Goal: Information Seeking & Learning: Learn about a topic

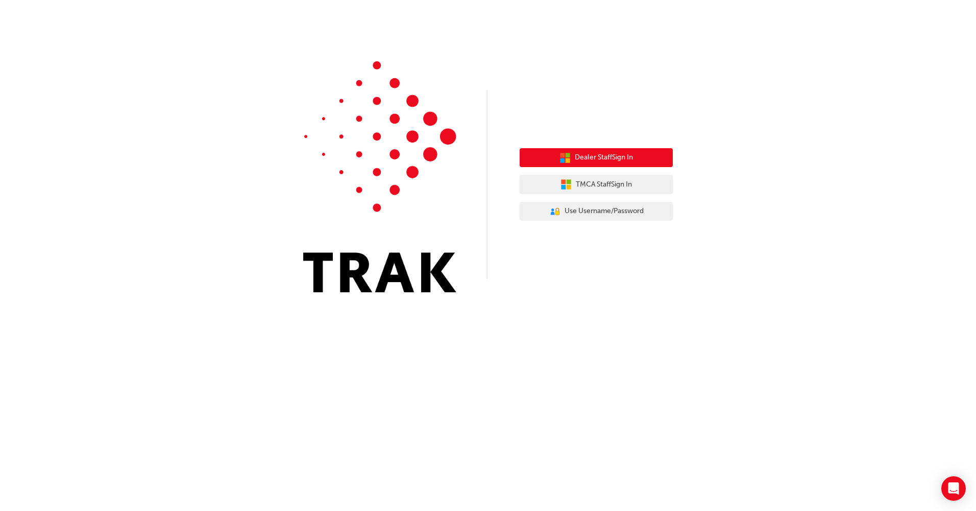
click at [611, 160] on span "Dealer Staff Sign In" at bounding box center [604, 158] width 58 height 12
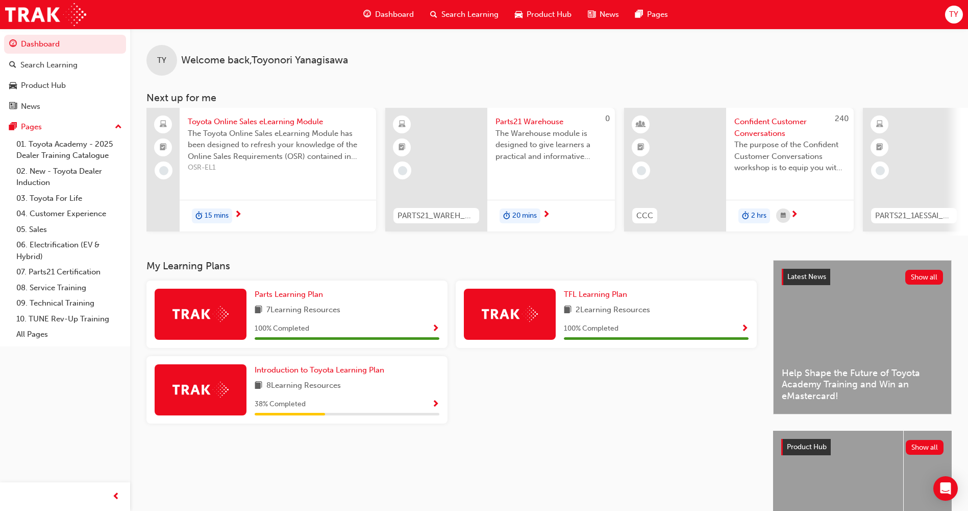
click at [211, 213] on span "15 mins" at bounding box center [217, 216] width 24 height 12
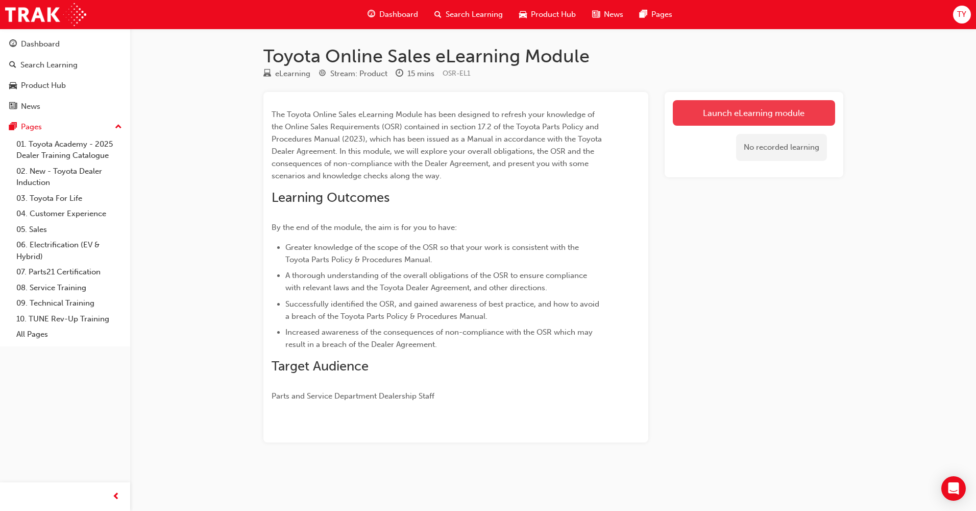
click at [725, 108] on link "Launch eLearning module" at bounding box center [754, 113] width 162 height 26
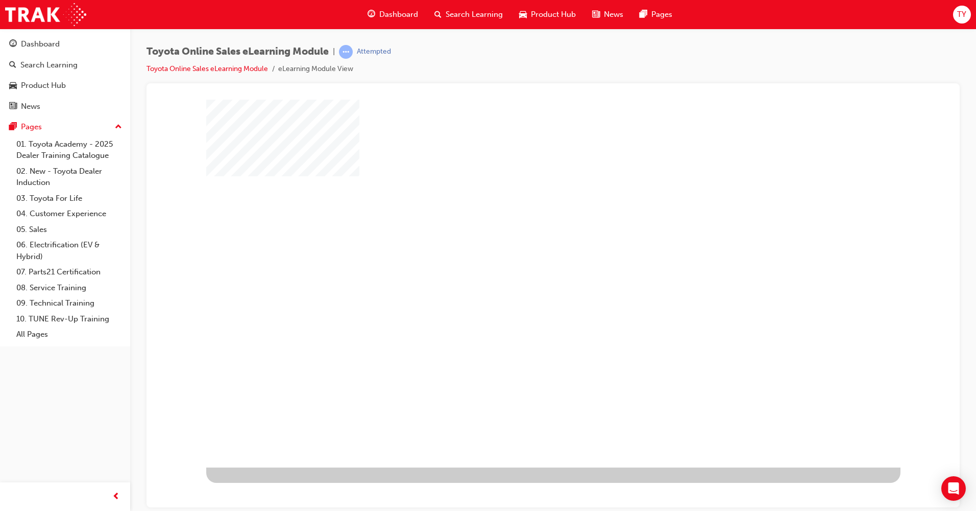
click at [524, 253] on div "play" at bounding box center [524, 253] width 0 height 0
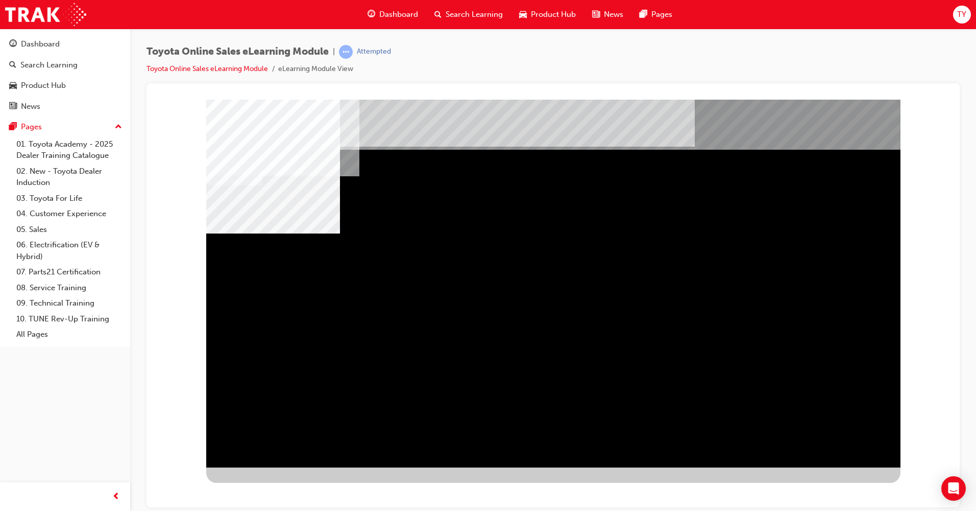
click at [271, 467] on div "BACK Trigger this button to go to the previous slide" at bounding box center [238, 476] width 64 height 18
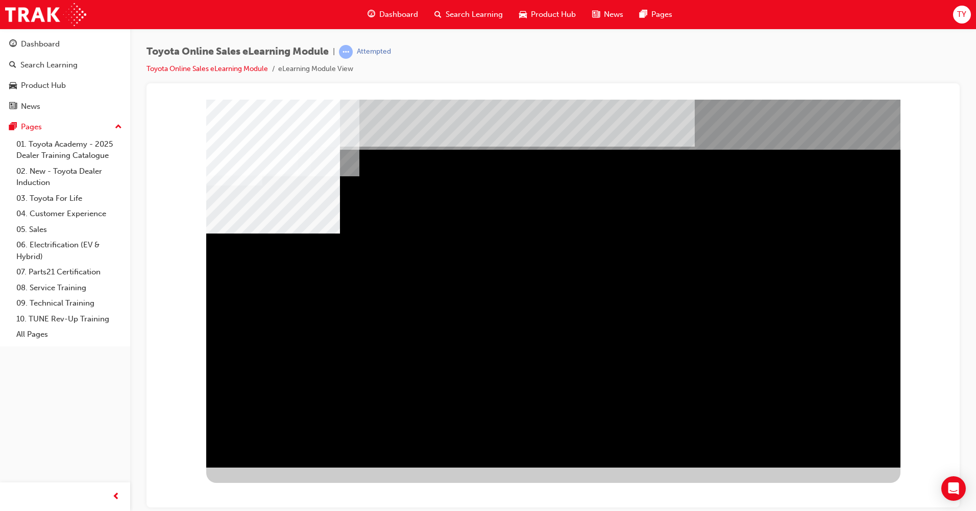
click at [559, 415] on div "multistate" at bounding box center [553, 283] width 694 height 368
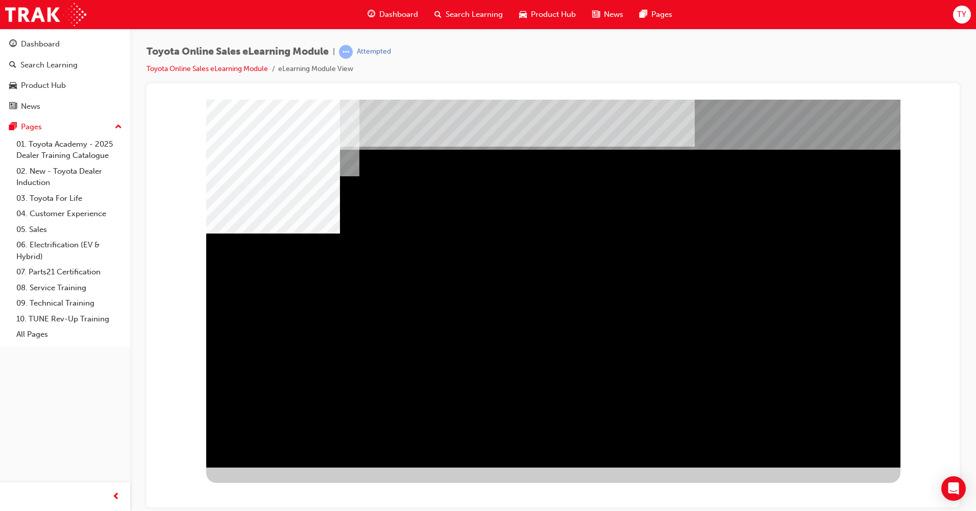
click at [699, 422] on div "multistate" at bounding box center [553, 283] width 694 height 368
click at [435, 437] on div "multistate" at bounding box center [553, 283] width 694 height 368
click at [734, 423] on div "multistate" at bounding box center [553, 283] width 694 height 368
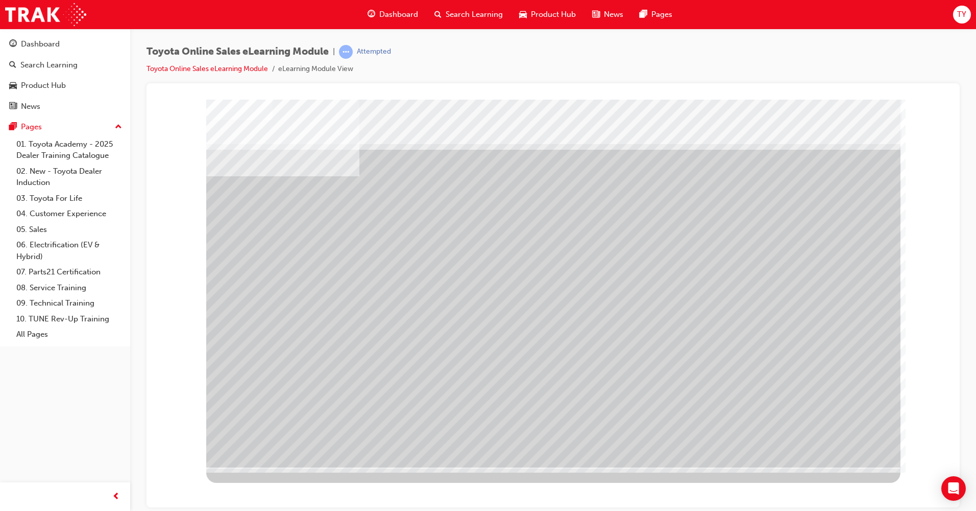
click at [620, 470] on div at bounding box center [553, 290] width 694 height 383
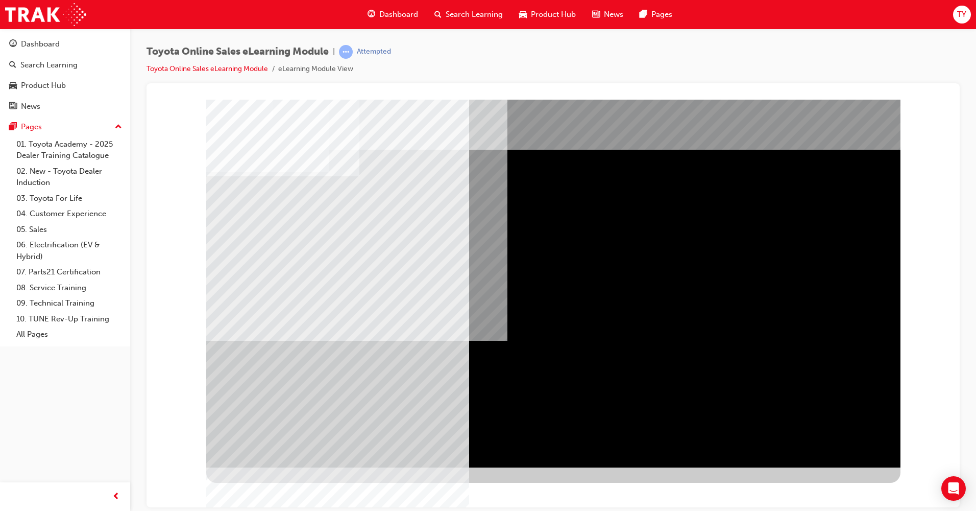
click at [271, 467] on div "BACK Trigger this button to go to the previous slide" at bounding box center [238, 476] width 64 height 18
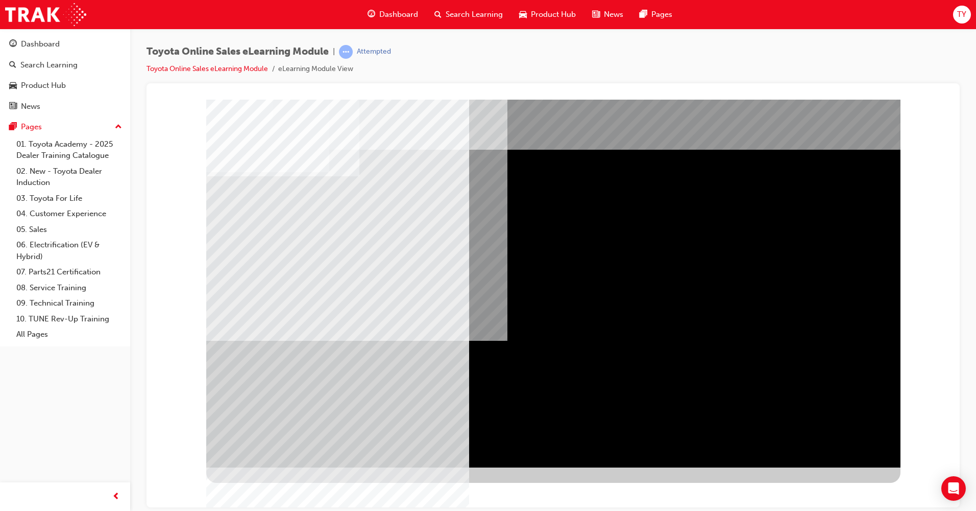
click at [925, 103] on div at bounding box center [553, 103] width 789 height 0
click at [480, 77] on div "Toyota Online Sales eLearning Module | Attempted Toyota Online Sales eLearning …" at bounding box center [553, 64] width 813 height 38
click at [352, 103] on div at bounding box center [553, 103] width 789 height 0
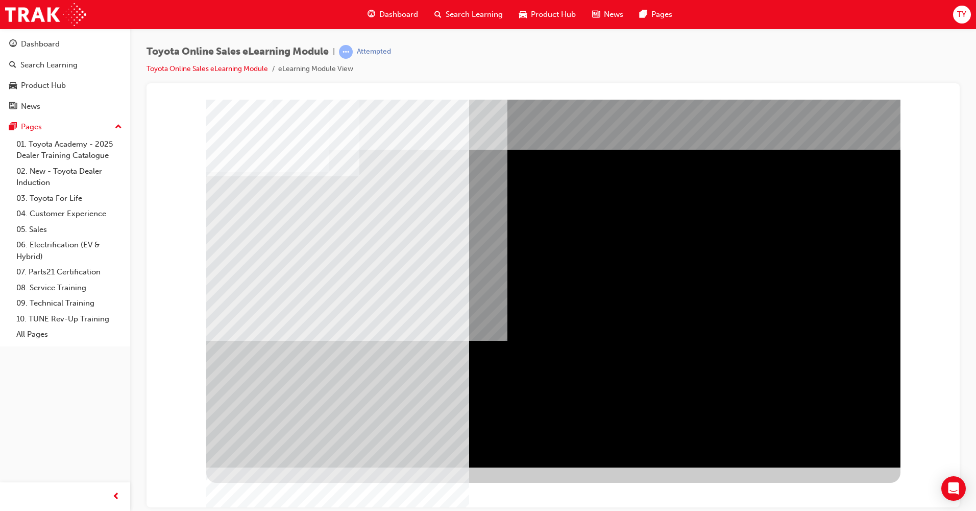
click at [618, 103] on div at bounding box center [553, 103] width 789 height 0
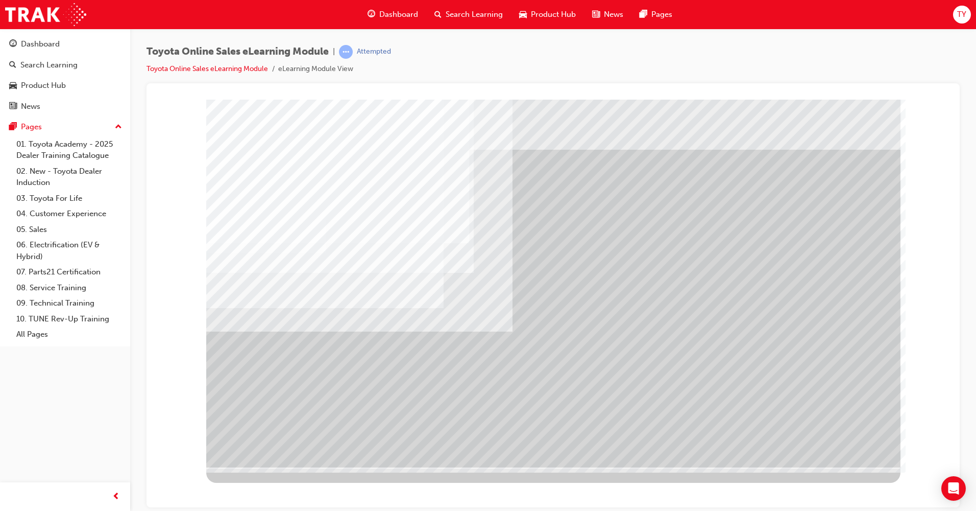
click at [502, 103] on div "multistate" at bounding box center [553, 103] width 789 height 0
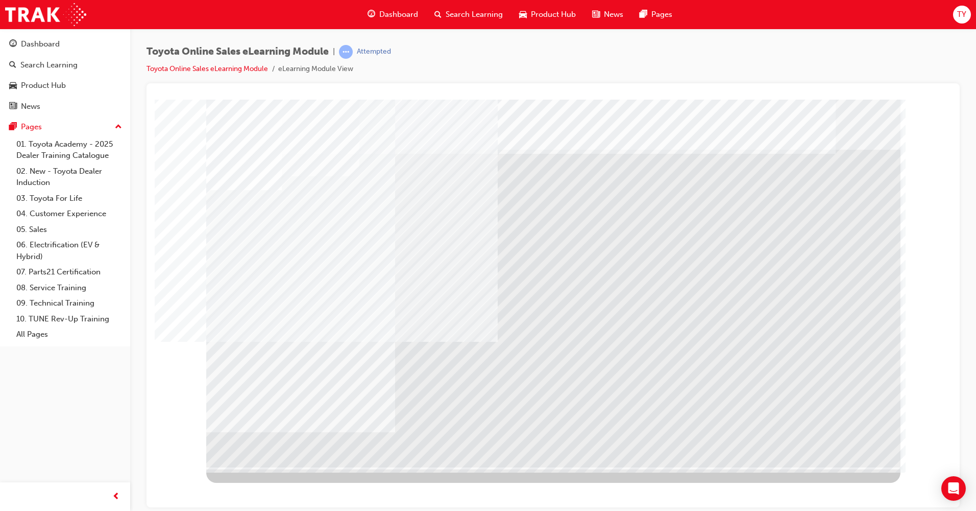
click at [481, 103] on div "multistate" at bounding box center [553, 103] width 789 height 0
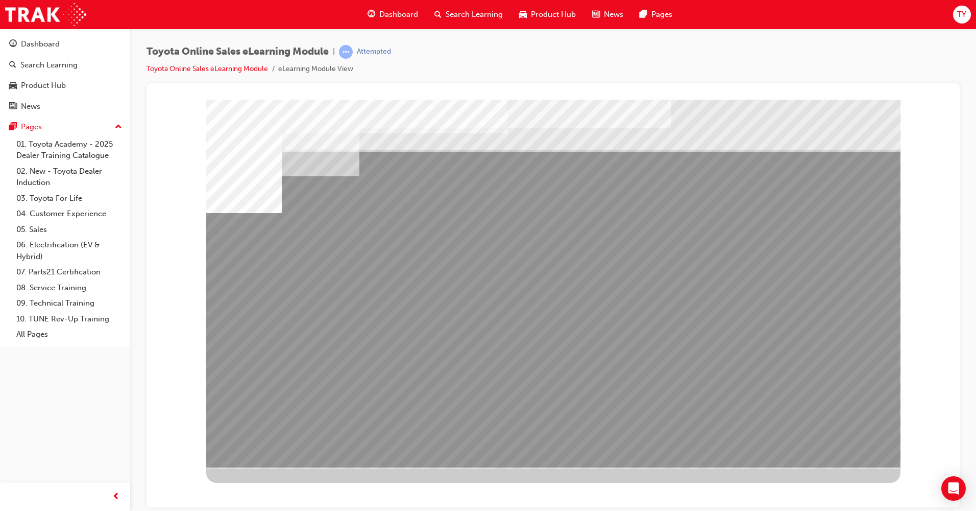
click at [732, 476] on div at bounding box center [553, 290] width 694 height 383
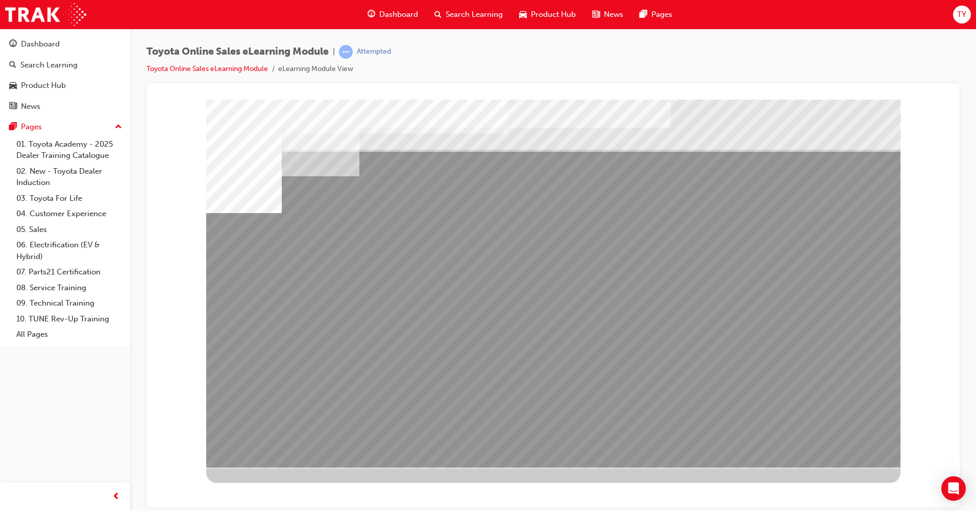
click at [582, 473] on div at bounding box center [553, 290] width 694 height 383
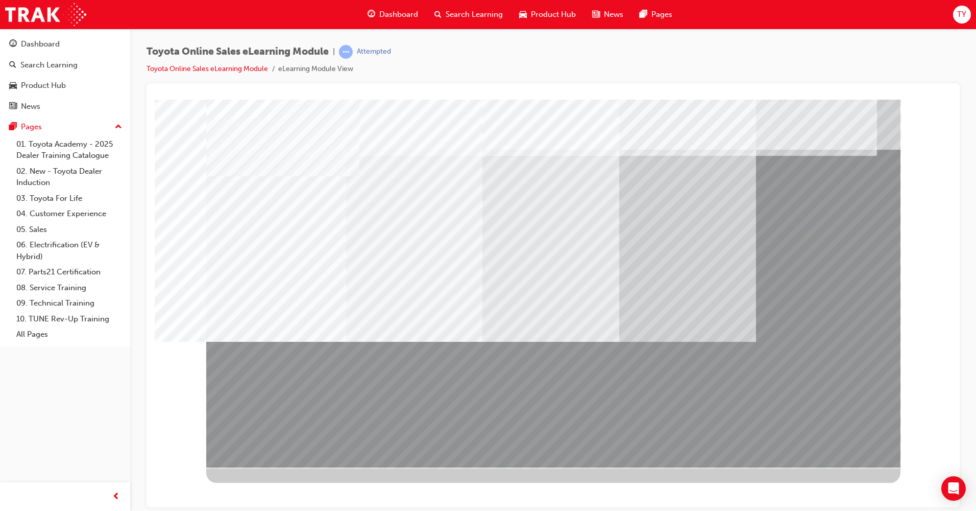
click at [714, 12] on div "Dashboard Search Learning Product Hub News Pages TY" at bounding box center [488, 14] width 976 height 29
click at [607, 75] on div "Toyota Online Sales eLearning Module | Attempted Toyota Online Sales eLearning …" at bounding box center [553, 64] width 813 height 38
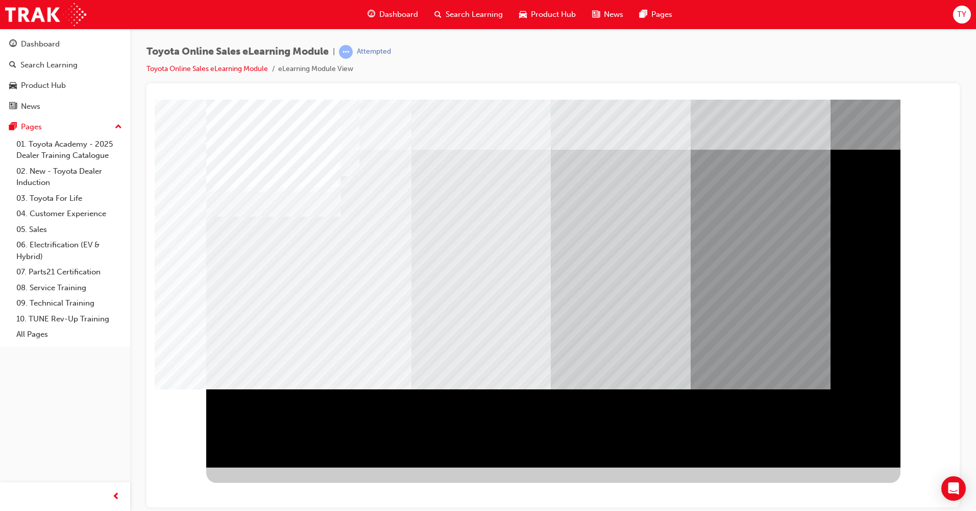
click at [588, 478] on div at bounding box center [553, 290] width 694 height 383
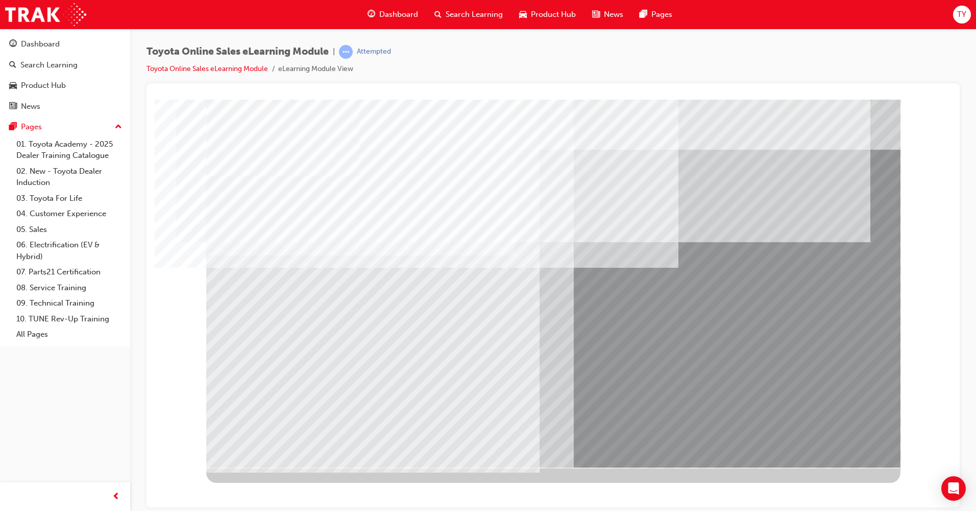
click at [596, 103] on div at bounding box center [553, 103] width 789 height 0
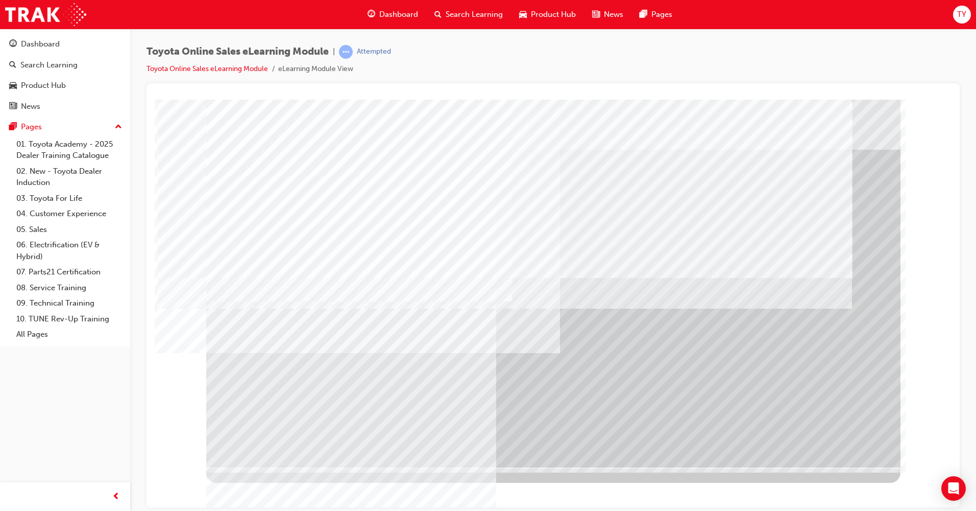
click at [791, 467] on div at bounding box center [553, 290] width 694 height 383
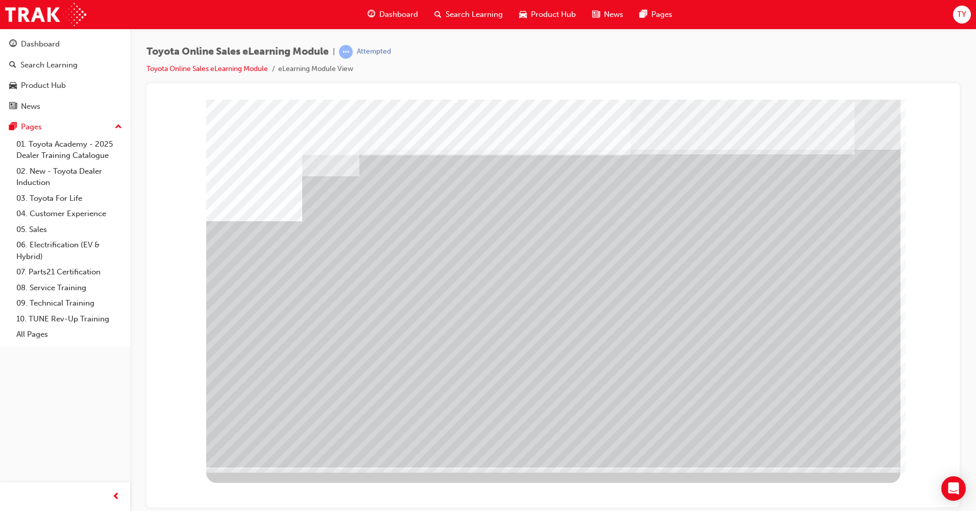
click at [756, 103] on div "multistate" at bounding box center [553, 103] width 789 height 0
click at [569, 66] on div "Toyota Online Sales eLearning Module | Attempted Toyota Online Sales eLearning …" at bounding box center [553, 64] width 813 height 38
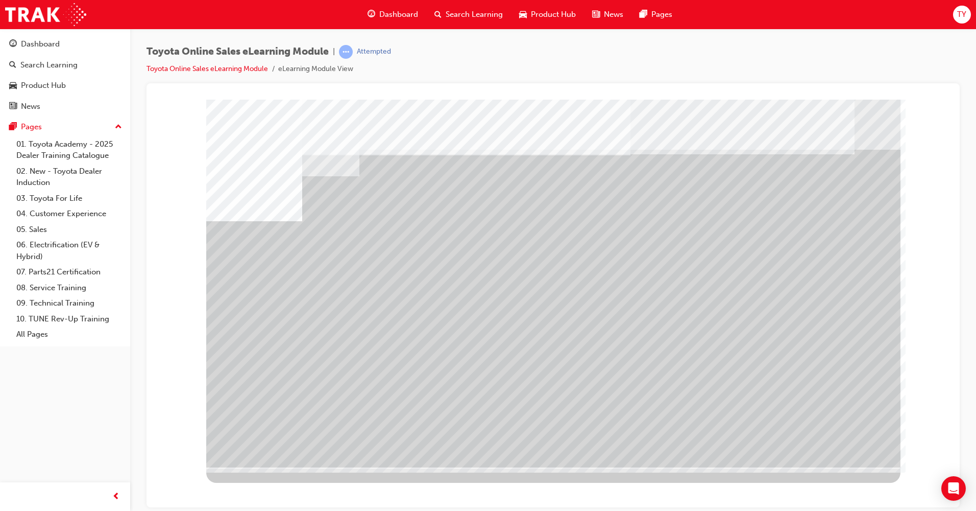
click at [841, 103] on div "multistate" at bounding box center [553, 103] width 789 height 0
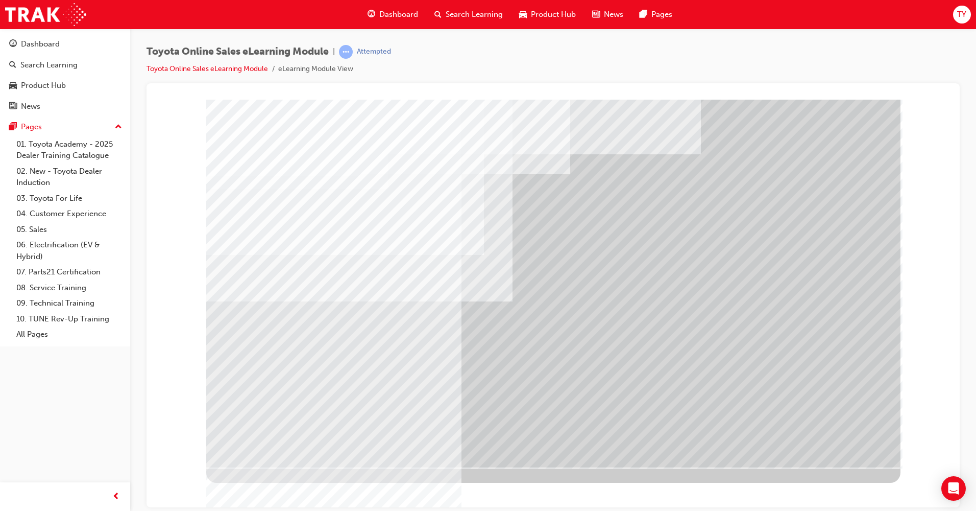
click at [562, 103] on div at bounding box center [553, 103] width 789 height 0
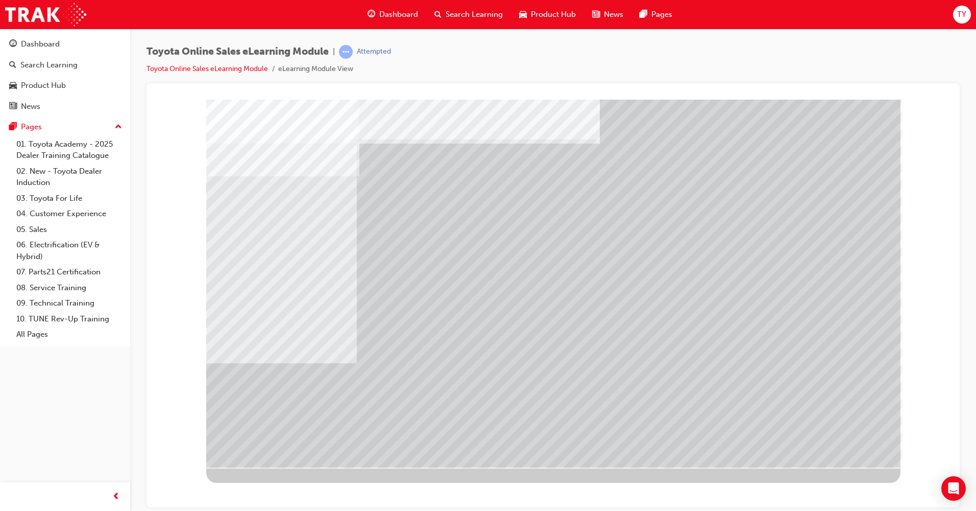
click at [675, 103] on div at bounding box center [553, 103] width 789 height 0
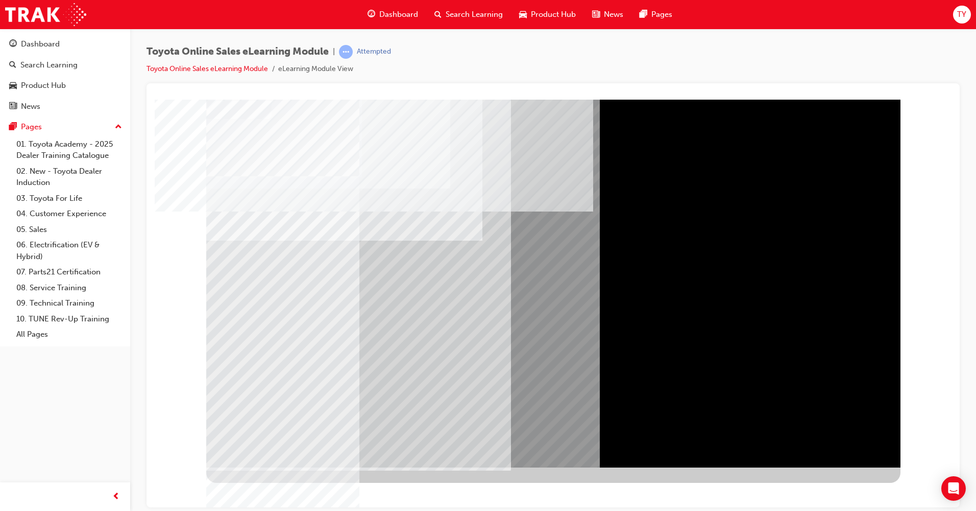
drag, startPoint x: 829, startPoint y: 446, endPoint x: 838, endPoint y: 443, distance: 9.7
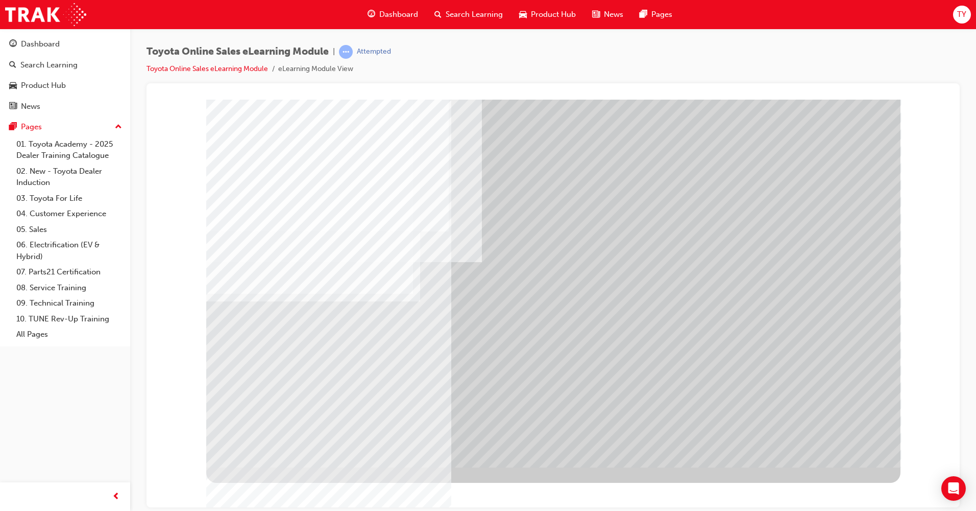
click at [177, 103] on div at bounding box center [553, 103] width 789 height 0
click at [737, 103] on div at bounding box center [553, 103] width 789 height 0
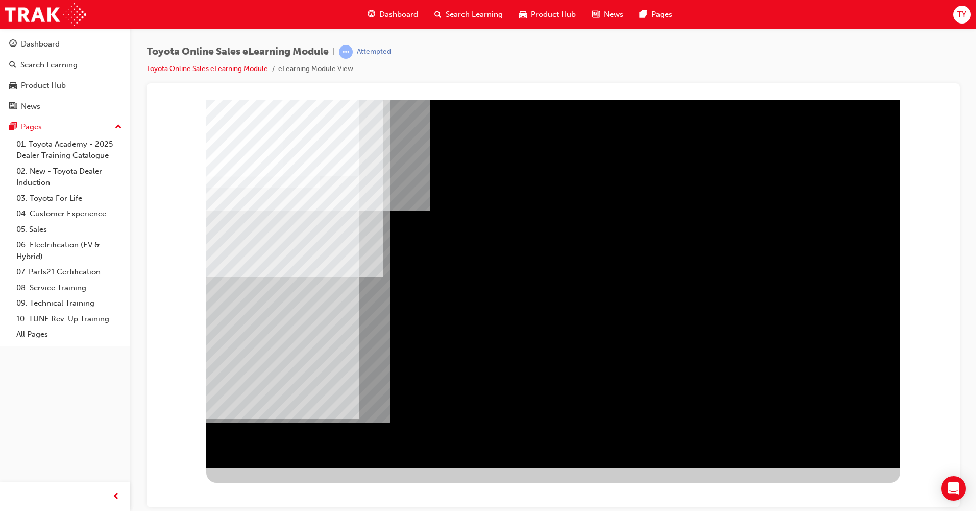
click at [572, 472] on div at bounding box center [553, 290] width 694 height 383
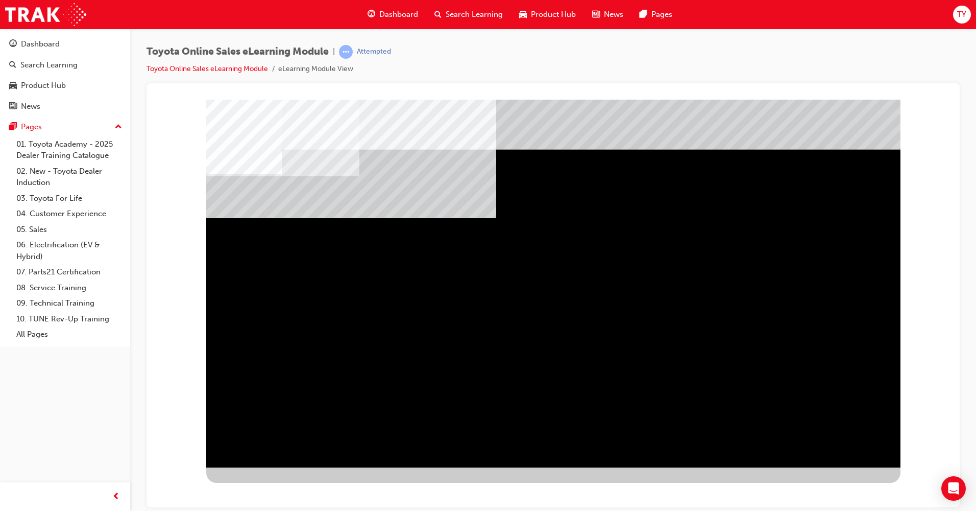
click at [693, 476] on div at bounding box center [553, 290] width 694 height 383
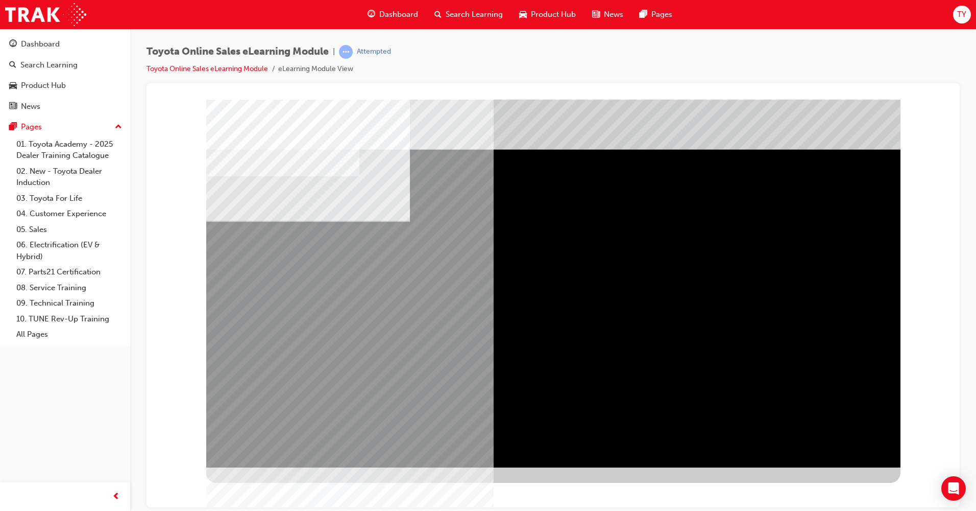
click at [460, 103] on div "multistate" at bounding box center [553, 103] width 789 height 0
click at [701, 474] on div at bounding box center [553, 290] width 694 height 383
click at [919, 103] on div "multistate" at bounding box center [553, 103] width 789 height 0
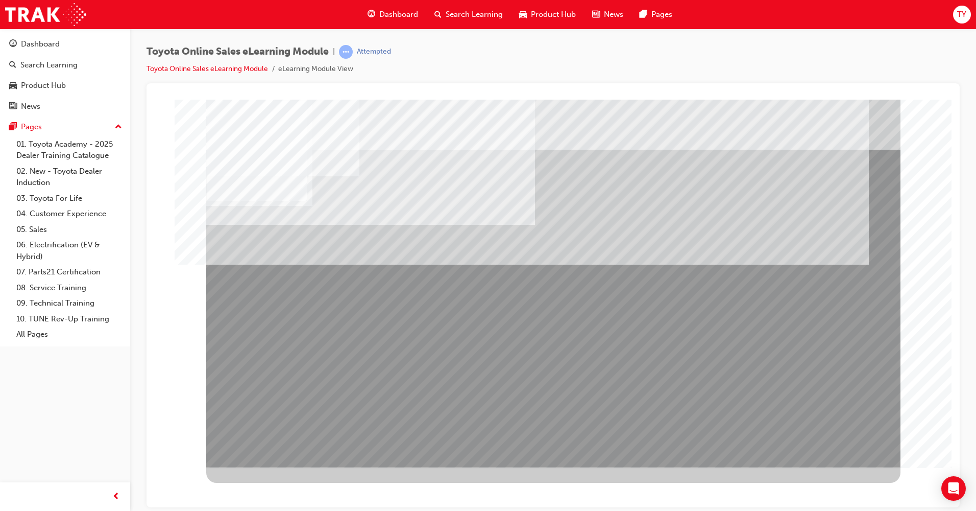
click at [698, 103] on div "multistate" at bounding box center [553, 103] width 789 height 0
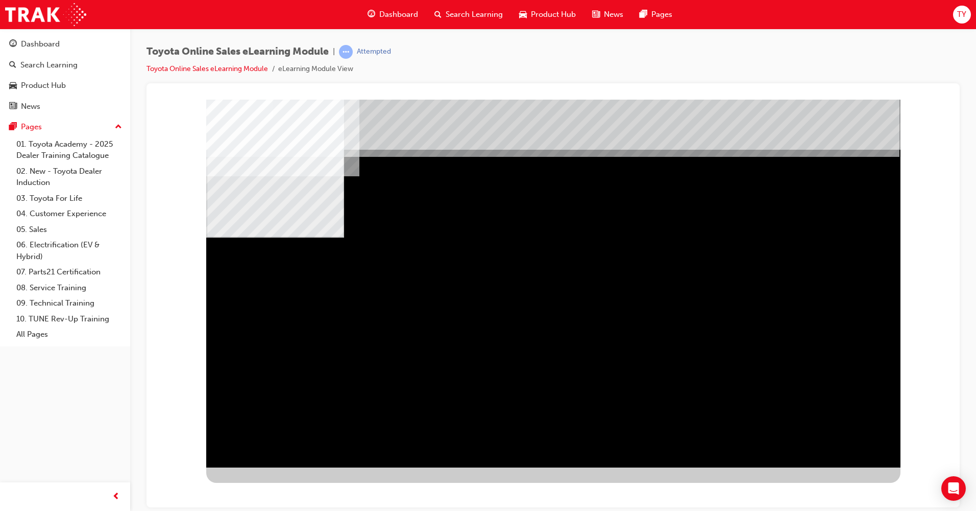
click at [854, 341] on div "multistate" at bounding box center [553, 283] width 694 height 368
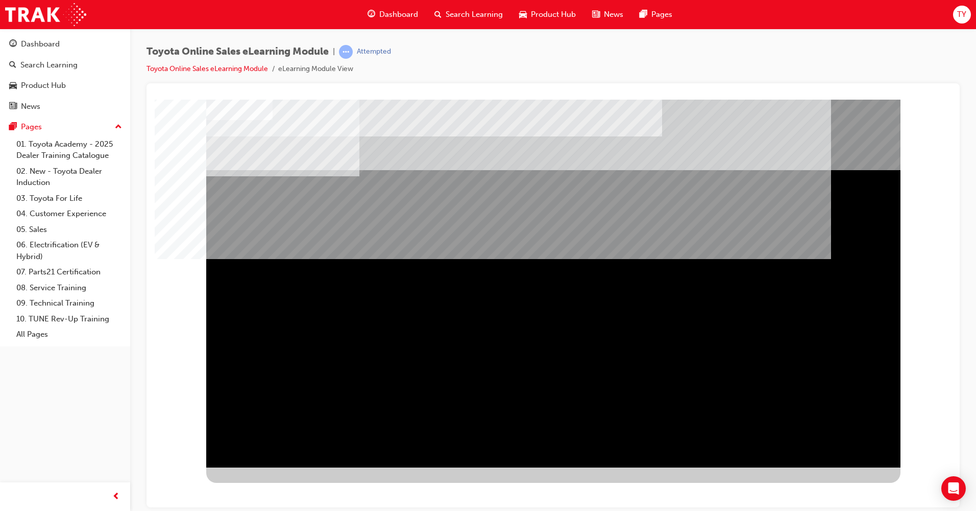
click at [835, 103] on div at bounding box center [553, 103] width 789 height 0
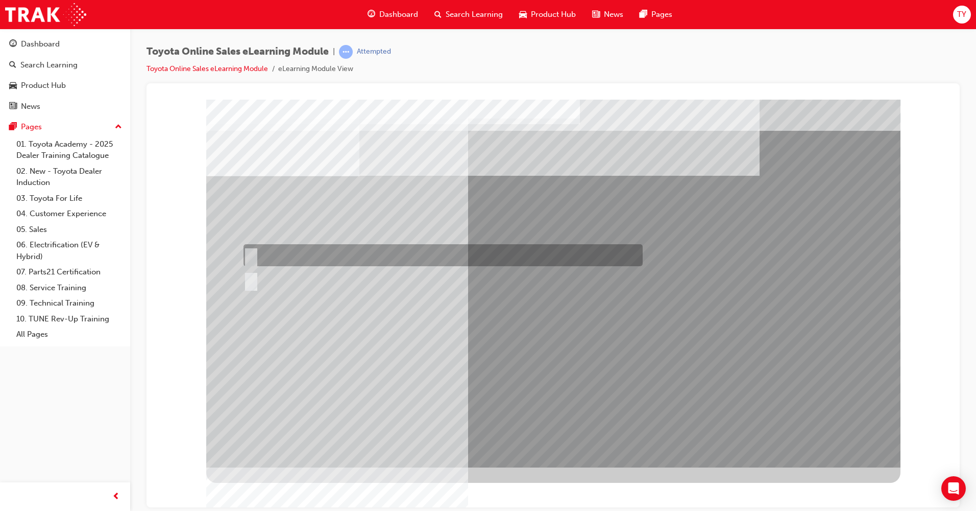
click at [296, 258] on div at bounding box center [440, 255] width 399 height 22
radio input "true"
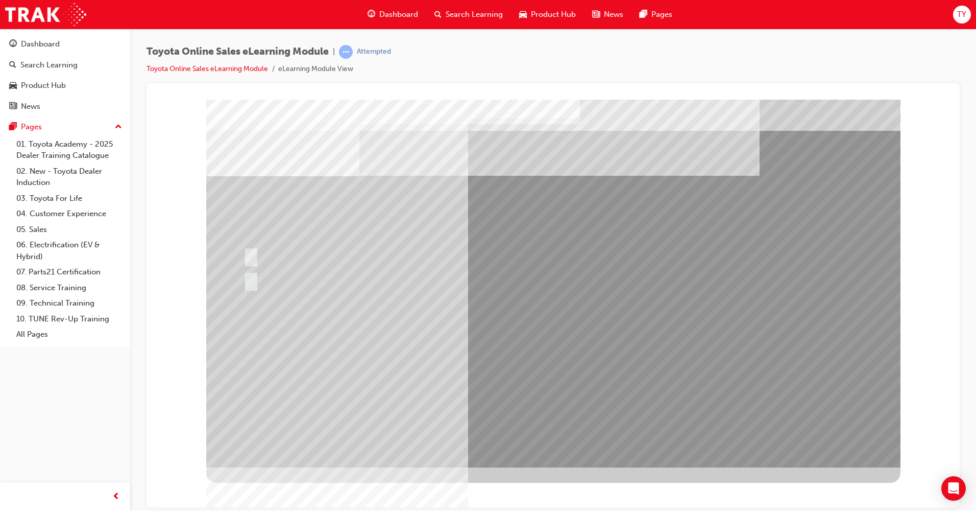
click at [884, 103] on div at bounding box center [553, 103] width 789 height 0
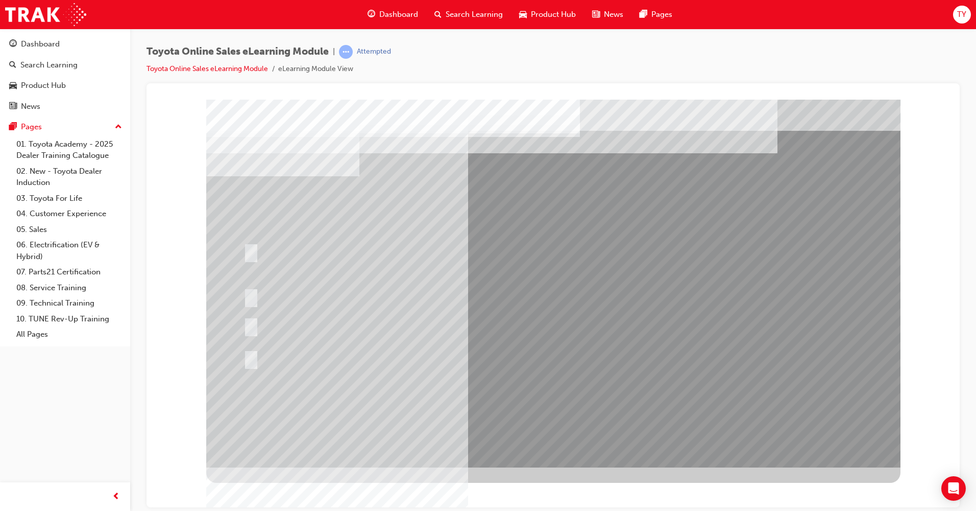
click at [711, 59] on div "Toyota Online Sales eLearning Module | Attempted Toyota Online Sales eLearning …" at bounding box center [553, 64] width 813 height 38
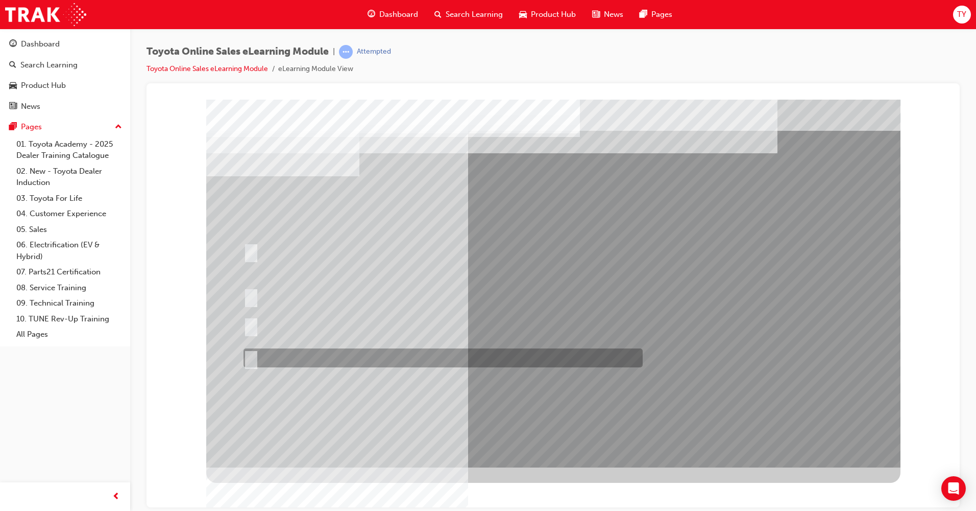
click at [313, 353] on div at bounding box center [440, 357] width 399 height 19
radio input "true"
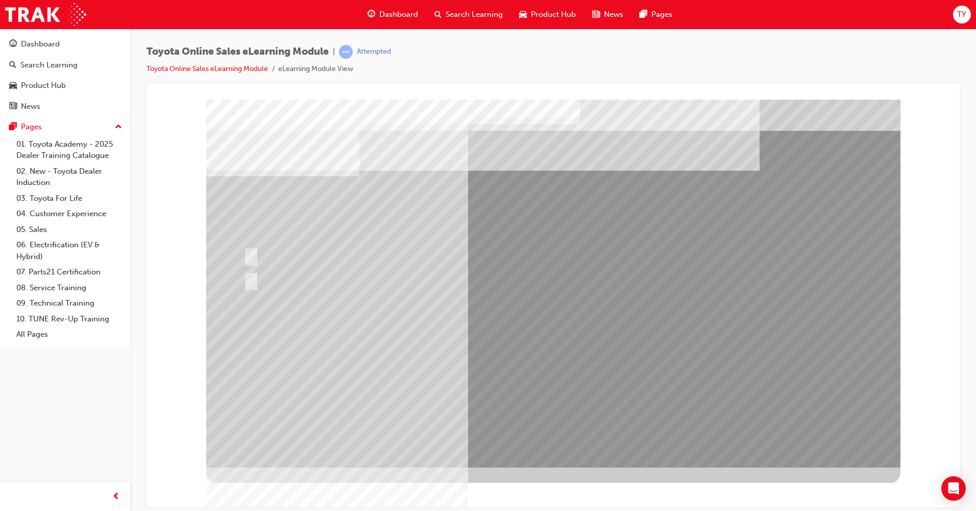
click at [481, 474] on div at bounding box center [553, 290] width 694 height 383
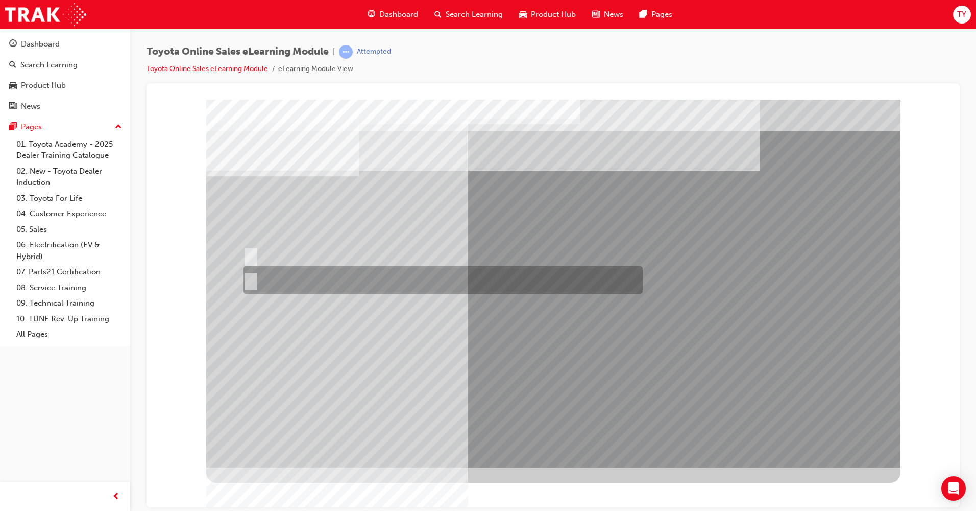
click at [257, 278] on div at bounding box center [440, 280] width 399 height 28
radio input "true"
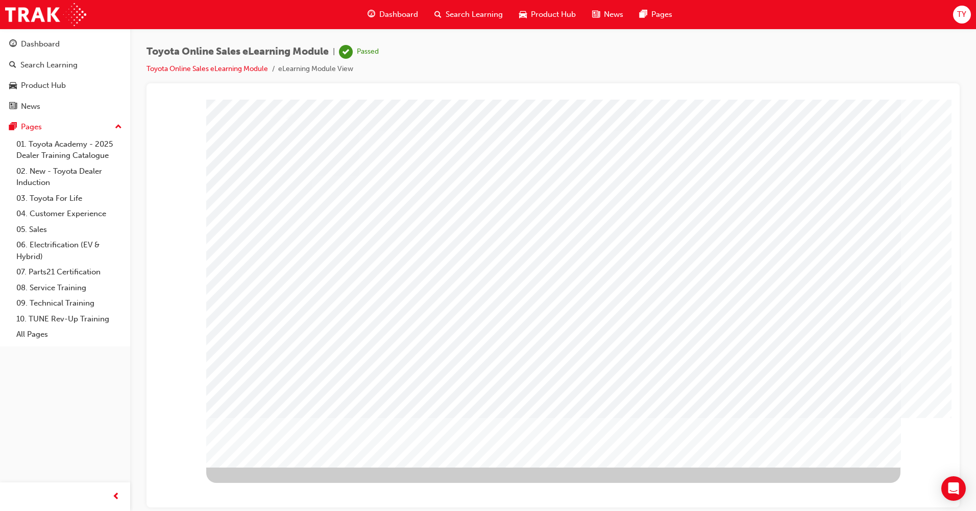
click at [50, 44] on div "Dashboard" at bounding box center [40, 44] width 39 height 12
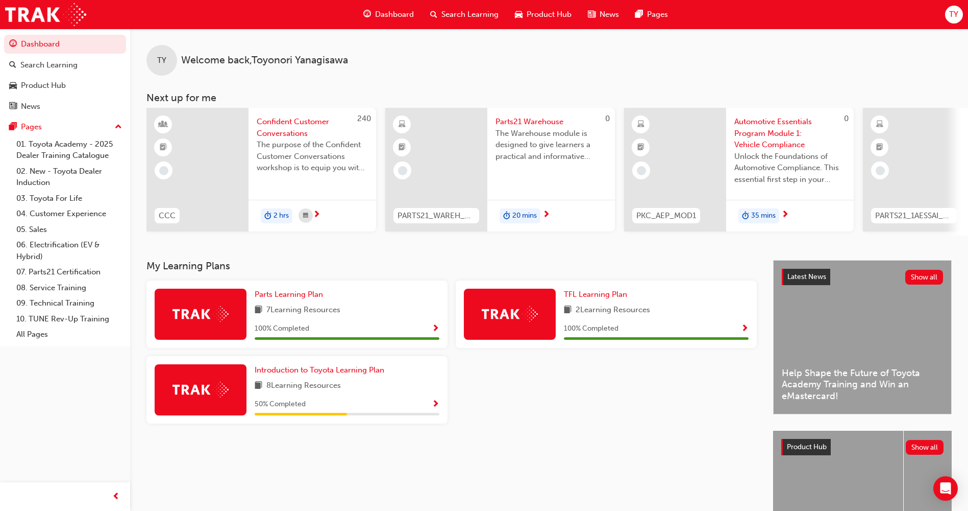
click at [824, 19] on div "Dashboard Search Learning Product Hub News Pages TY" at bounding box center [484, 14] width 968 height 29
click at [367, 373] on span "Introduction to Toyota Learning Plan" at bounding box center [320, 369] width 130 height 9
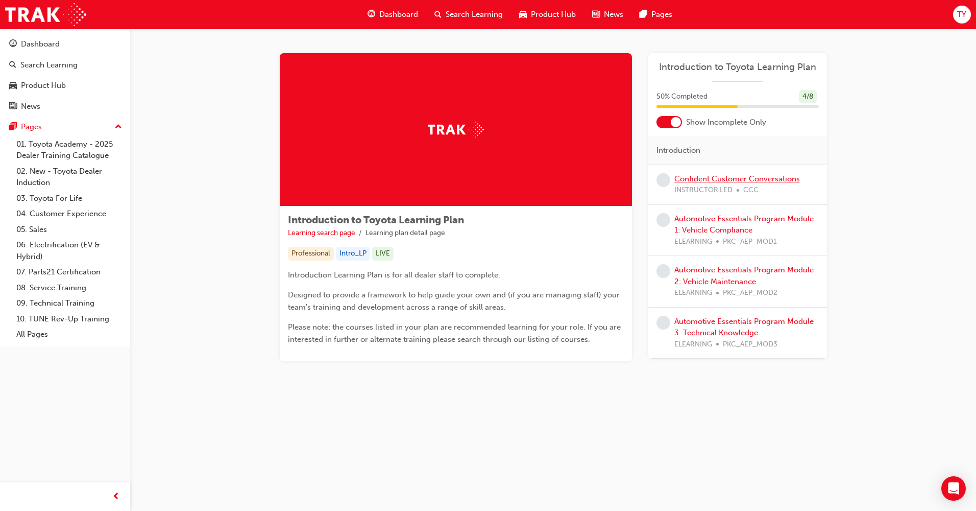
click at [776, 177] on link "Confident Customer Conversations" at bounding box center [737, 178] width 126 height 9
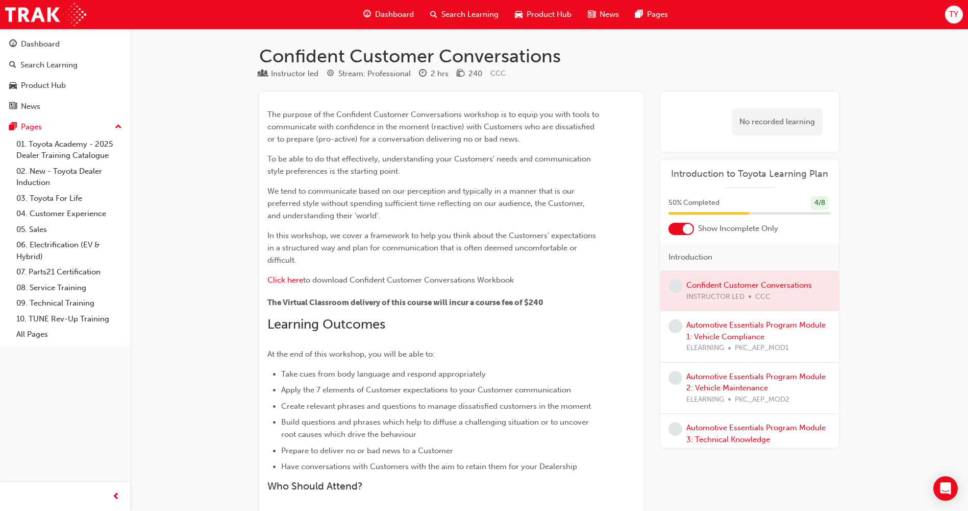
click at [676, 288] on span "learningRecordVerb_NONE-icon" at bounding box center [676, 286] width 14 height 14
click at [88, 273] on link "07. Parts21 Certification" at bounding box center [69, 272] width 114 height 16
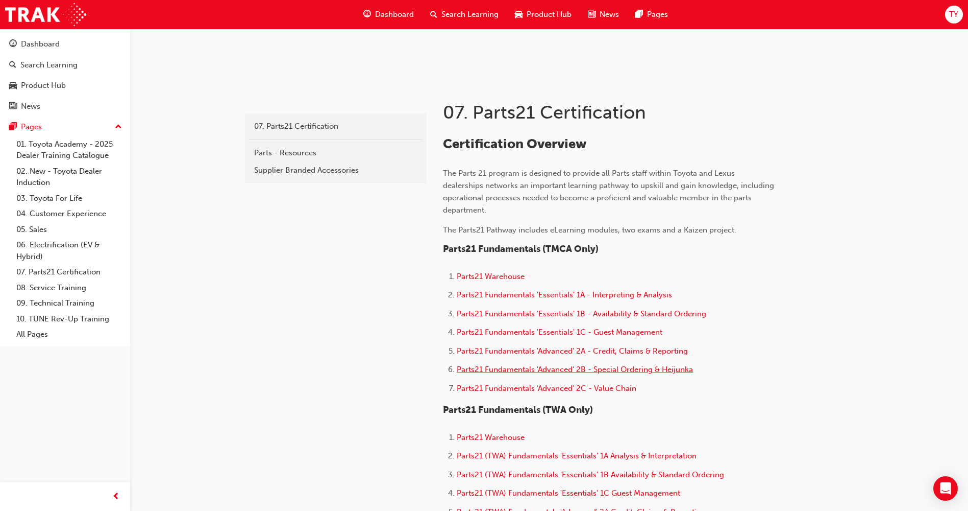
scroll to position [153, 0]
click at [498, 274] on span "Parts21 Warehouse" at bounding box center [491, 275] width 68 height 9
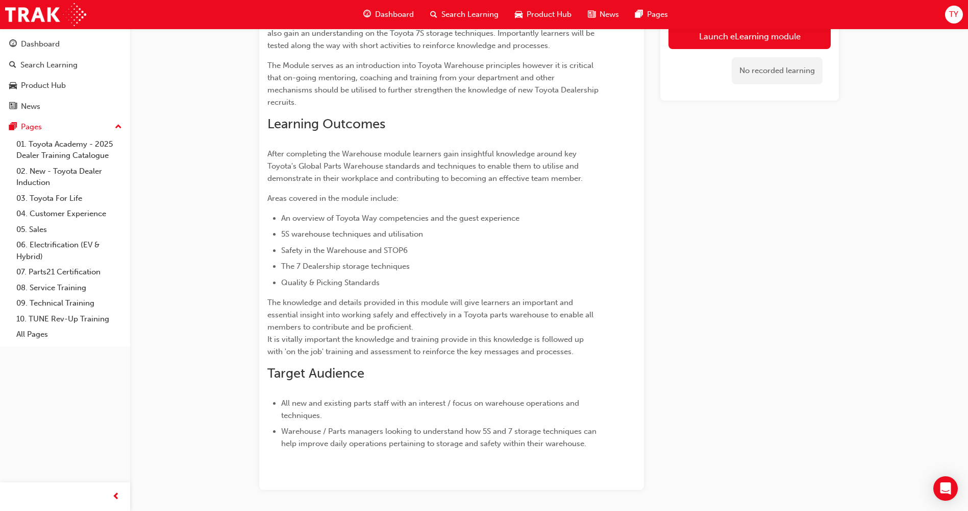
scroll to position [231, 0]
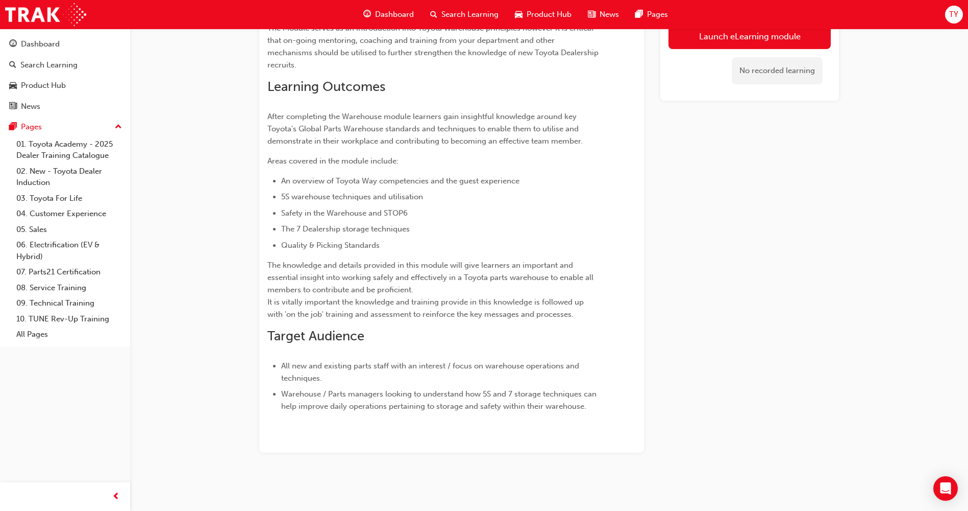
click at [876, 343] on div "Parts21 Warehouse eLearning Stream: Parts 20 mins 0 PARTS21_WAREH_N1021_EL Over…" at bounding box center [484, 140] width 968 height 742
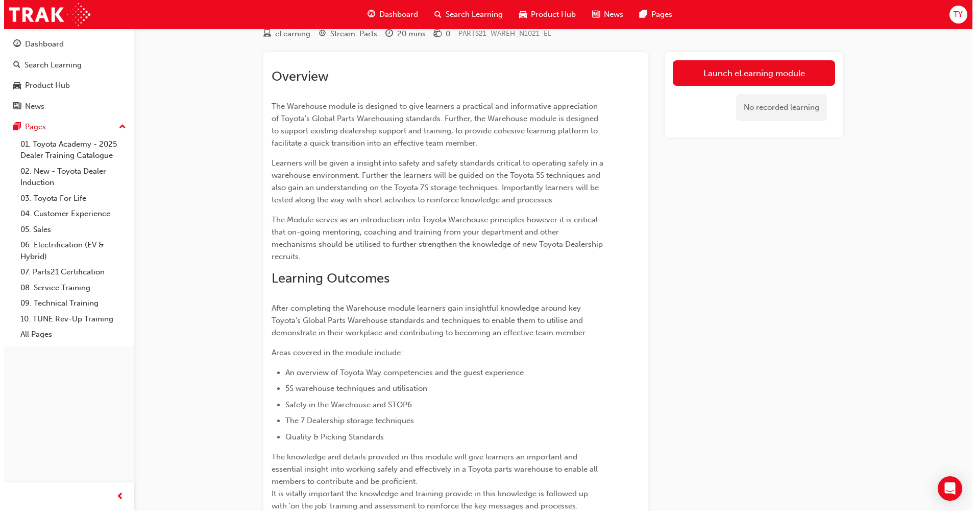
scroll to position [0, 0]
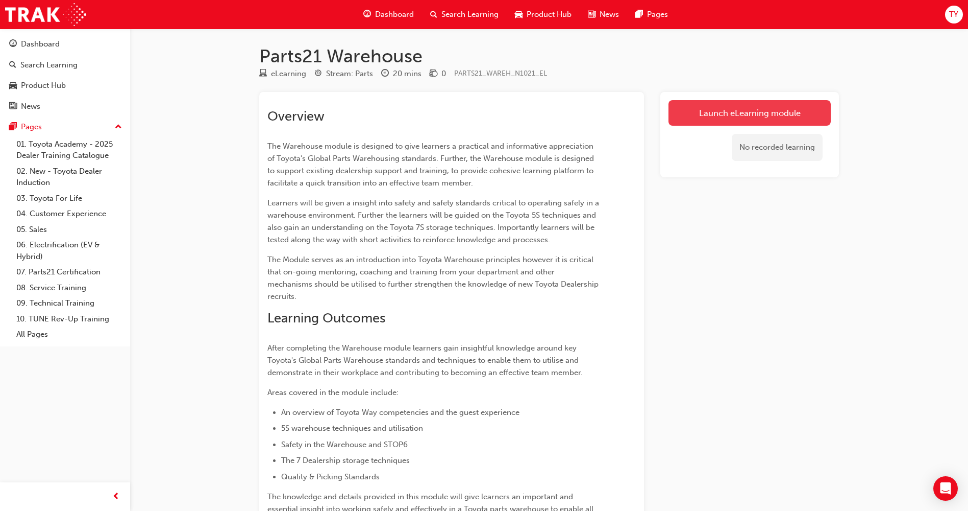
click at [745, 115] on link "Launch eLearning module" at bounding box center [750, 113] width 162 height 26
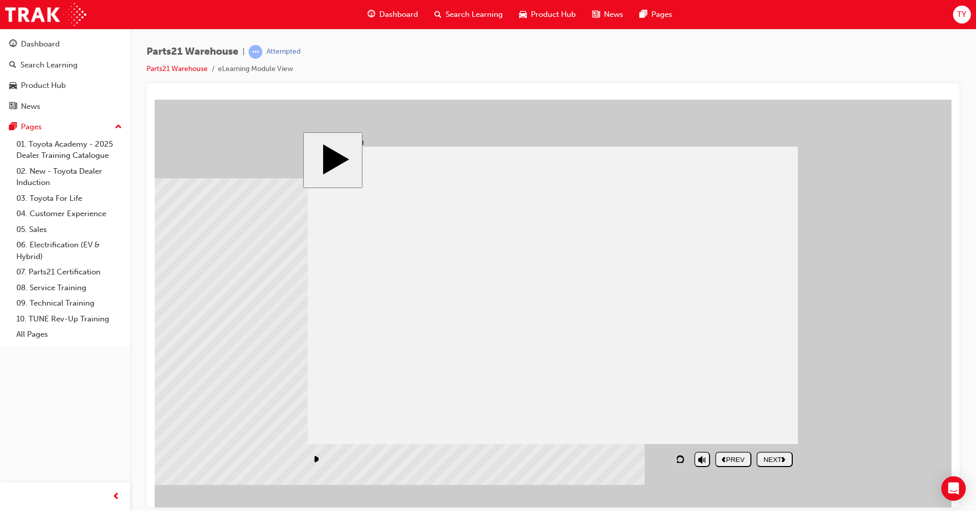
click at [779, 460] on div "NEXT" at bounding box center [775, 459] width 28 height 8
click at [770, 458] on div "NEXT" at bounding box center [775, 459] width 28 height 8
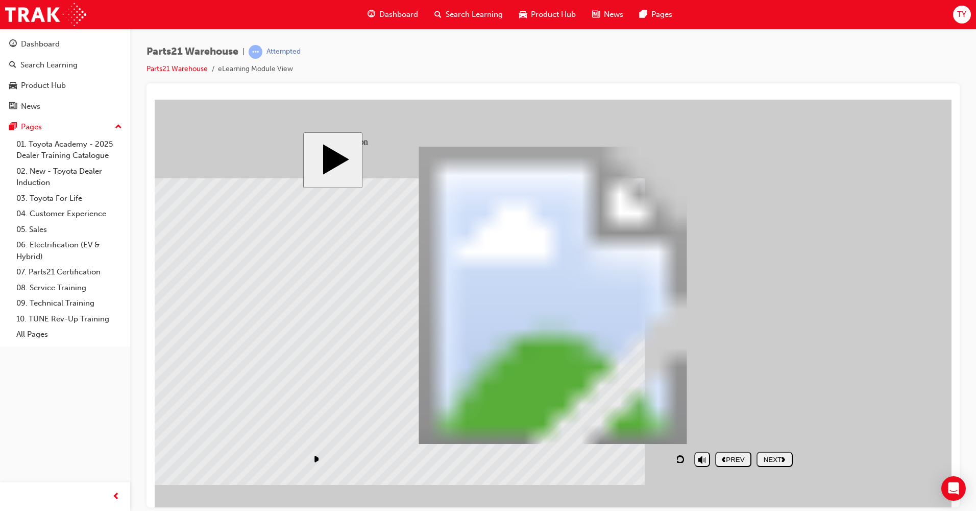
click at [679, 458] on icon "replay" at bounding box center [681, 458] width 9 height 8
click at [722, 54] on div "Parts21 Warehouse | Attempted Parts21 Warehouse eLearning Module View" at bounding box center [553, 64] width 813 height 38
click at [681, 457] on icon "replay" at bounding box center [681, 458] width 9 height 8
